Goal: Navigation & Orientation: Understand site structure

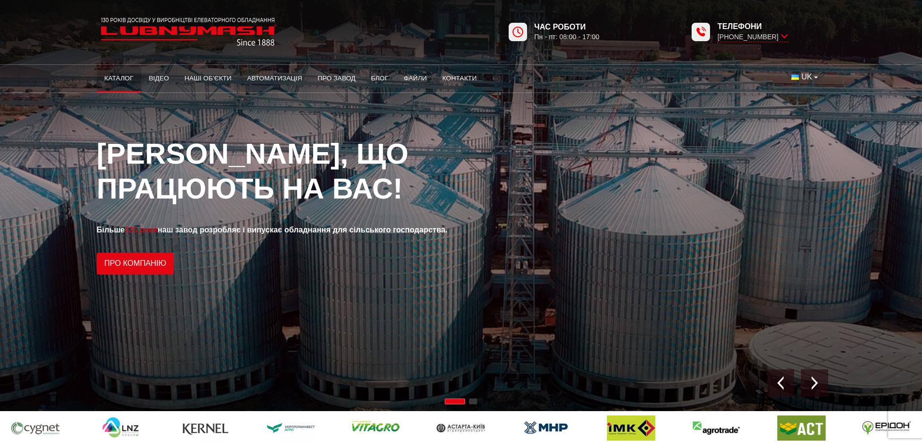
click at [114, 77] on link "Каталог" at bounding box center [119, 78] width 45 height 21
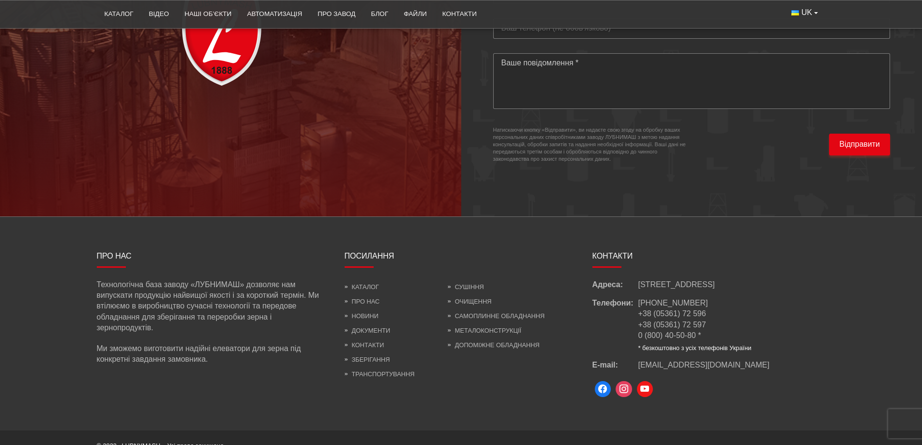
scroll to position [2850, 0]
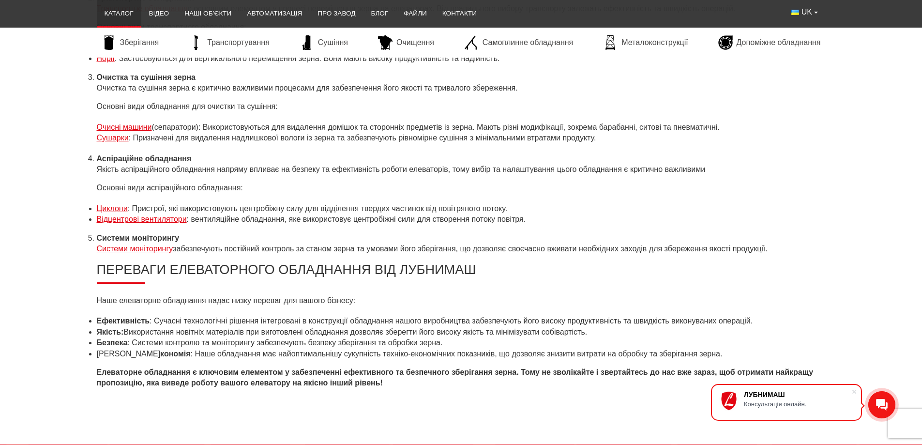
scroll to position [3872, 0]
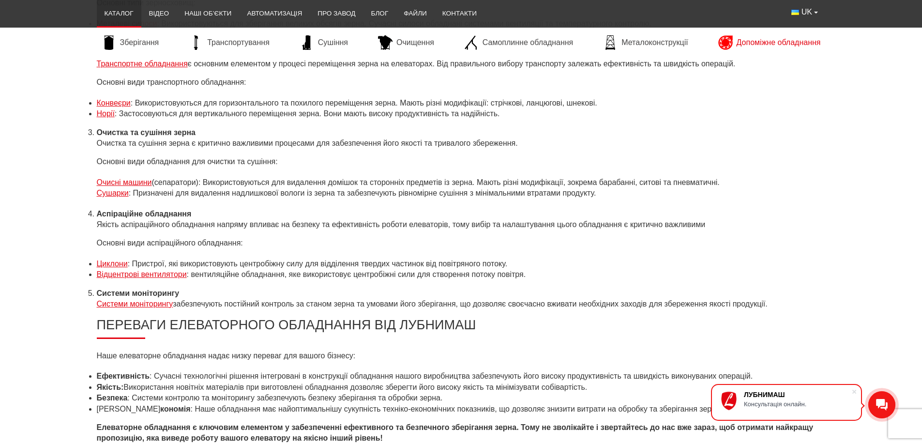
click at [795, 41] on span "Допоміжне обладнання" at bounding box center [779, 42] width 84 height 11
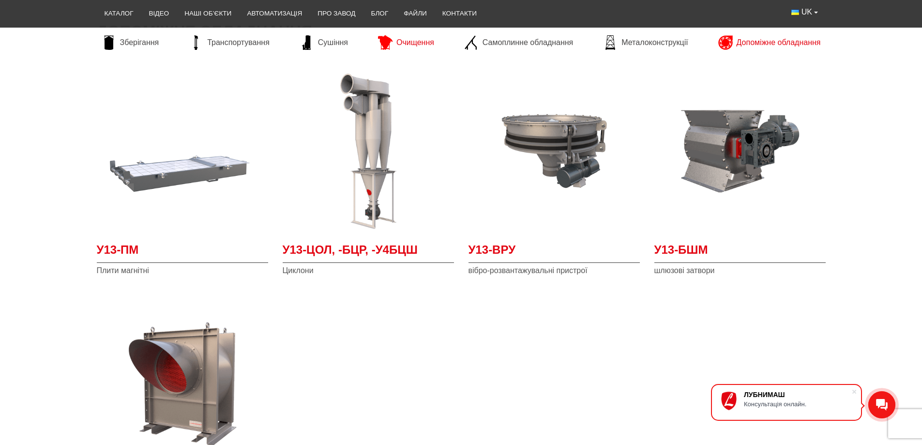
scroll to position [145, 0]
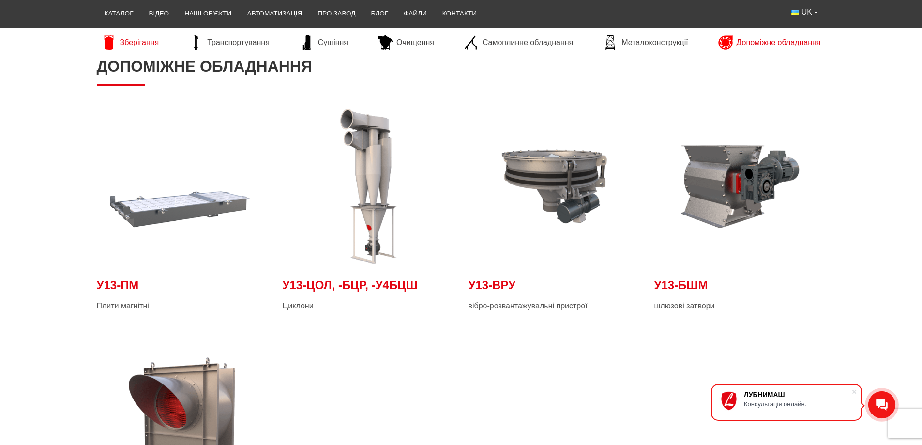
click at [154, 46] on span "Зберігання" at bounding box center [139, 42] width 39 height 11
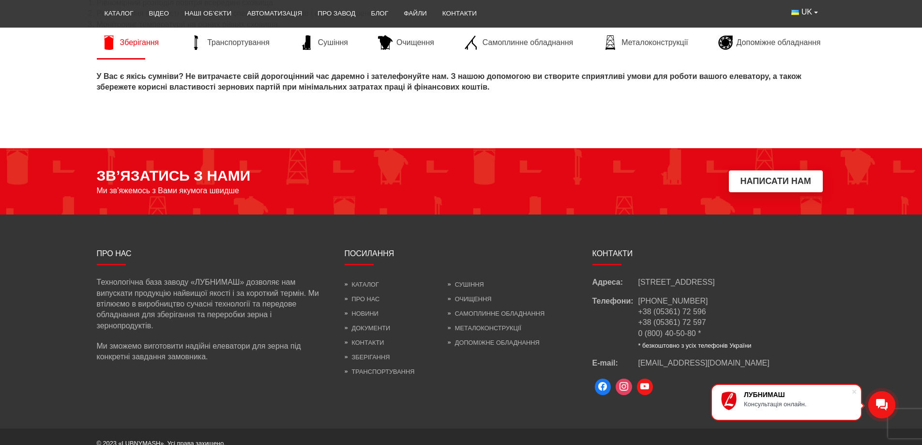
scroll to position [1314, 0]
